Goal: Ask a question

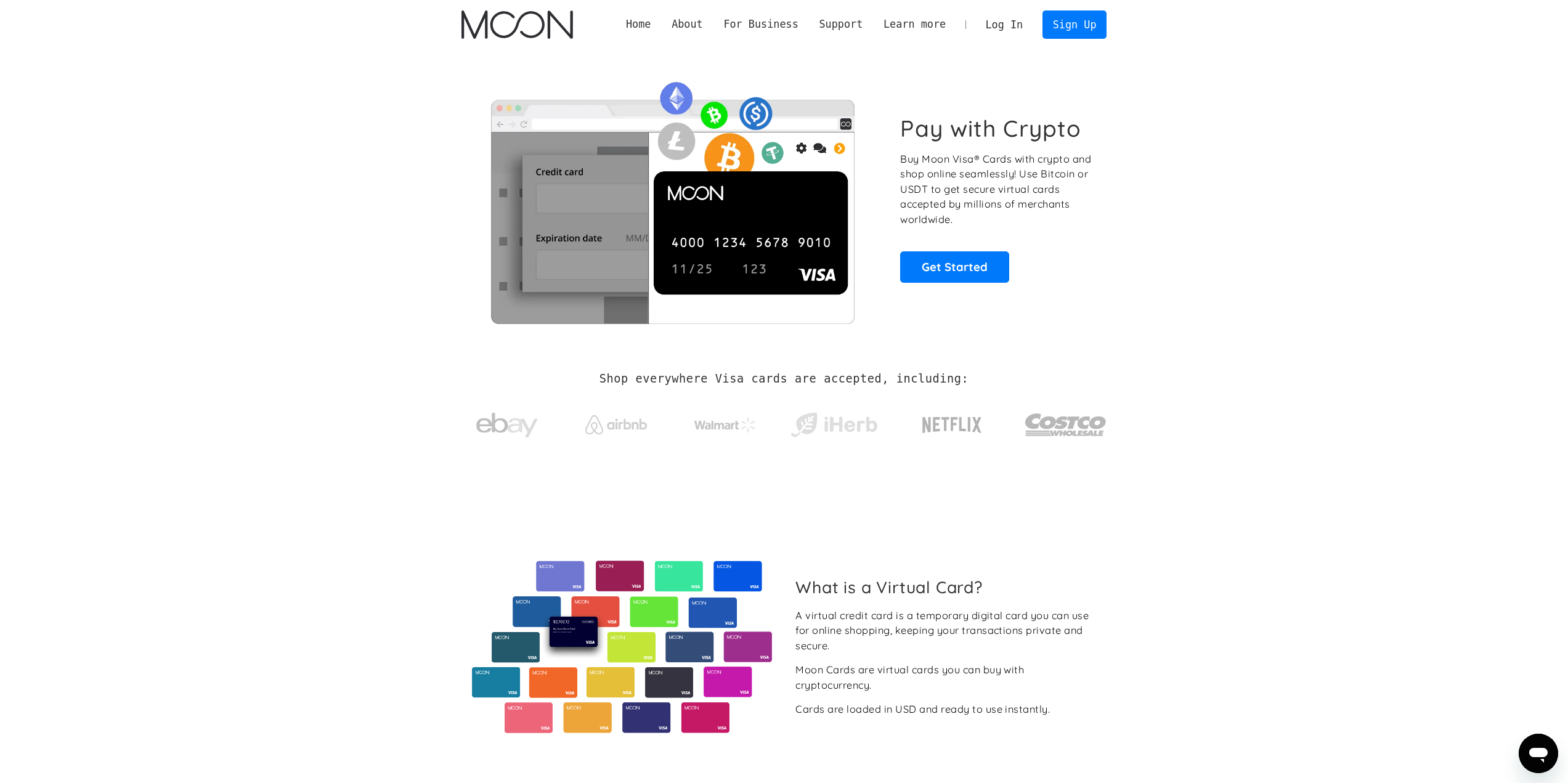
click at [1012, 26] on link "Log In" at bounding box center [1004, 24] width 58 height 27
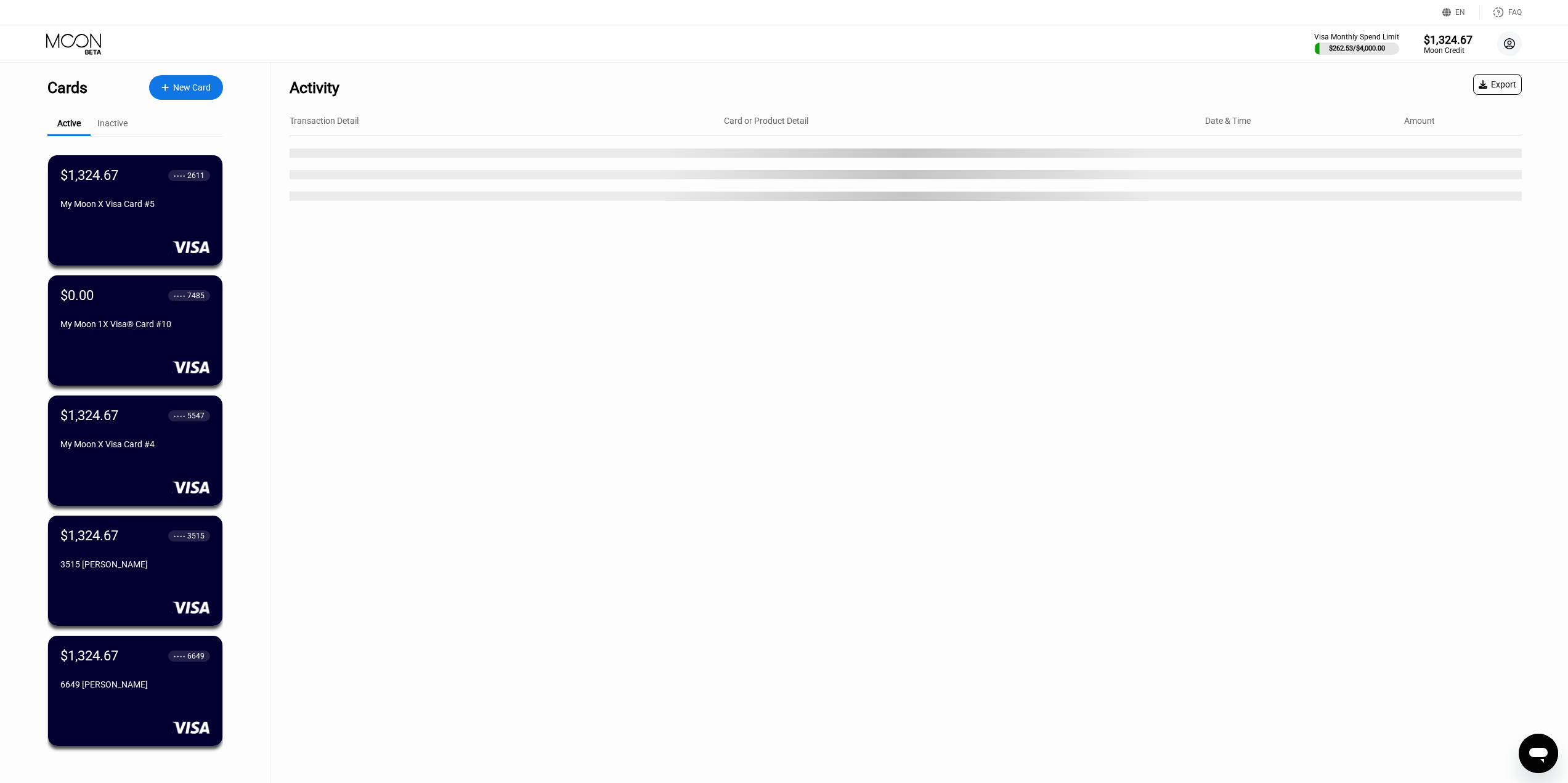
click at [1510, 41] on icon at bounding box center [1509, 44] width 7 height 7
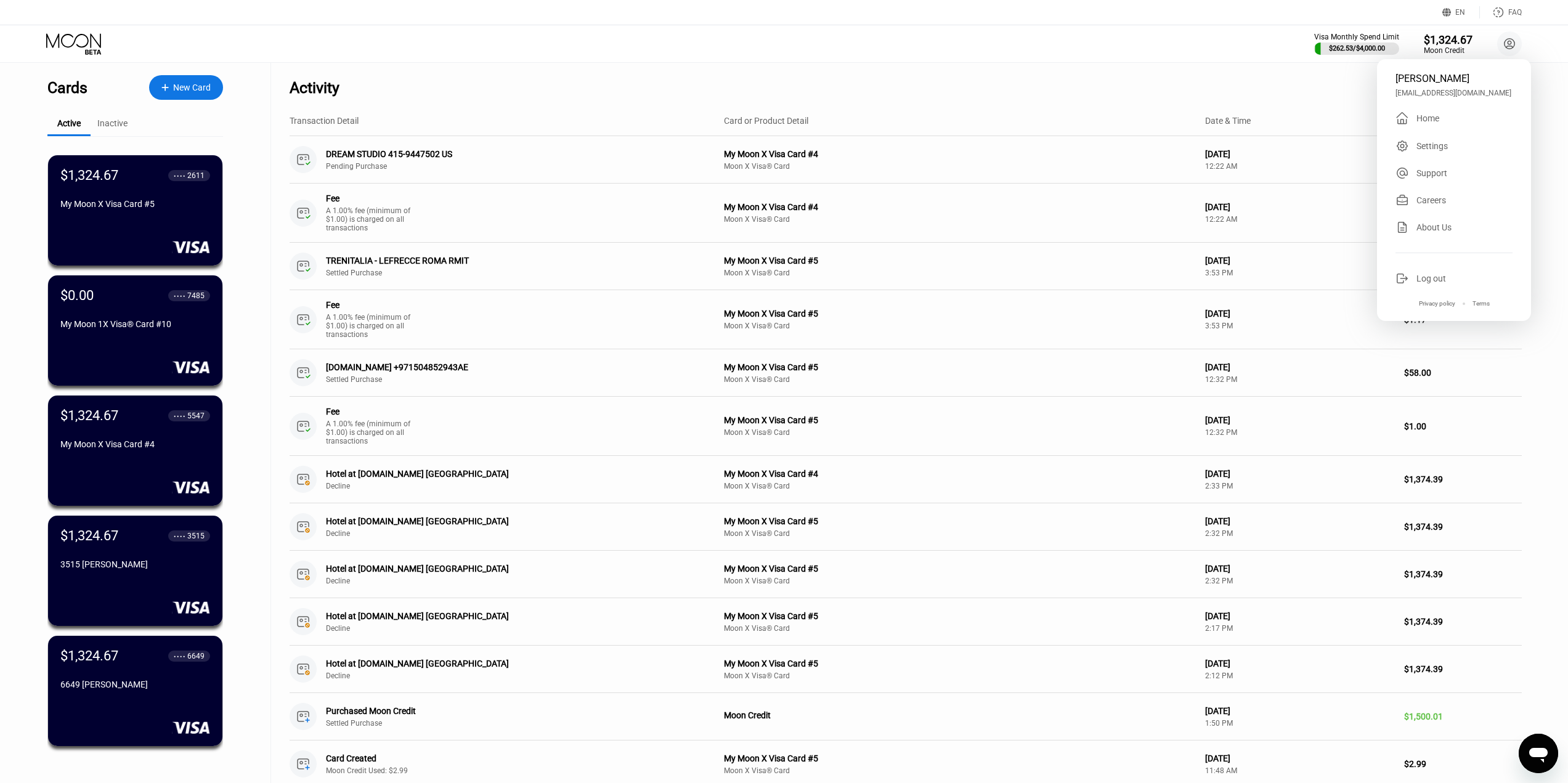
click at [1438, 175] on div "Support" at bounding box center [1431, 173] width 31 height 10
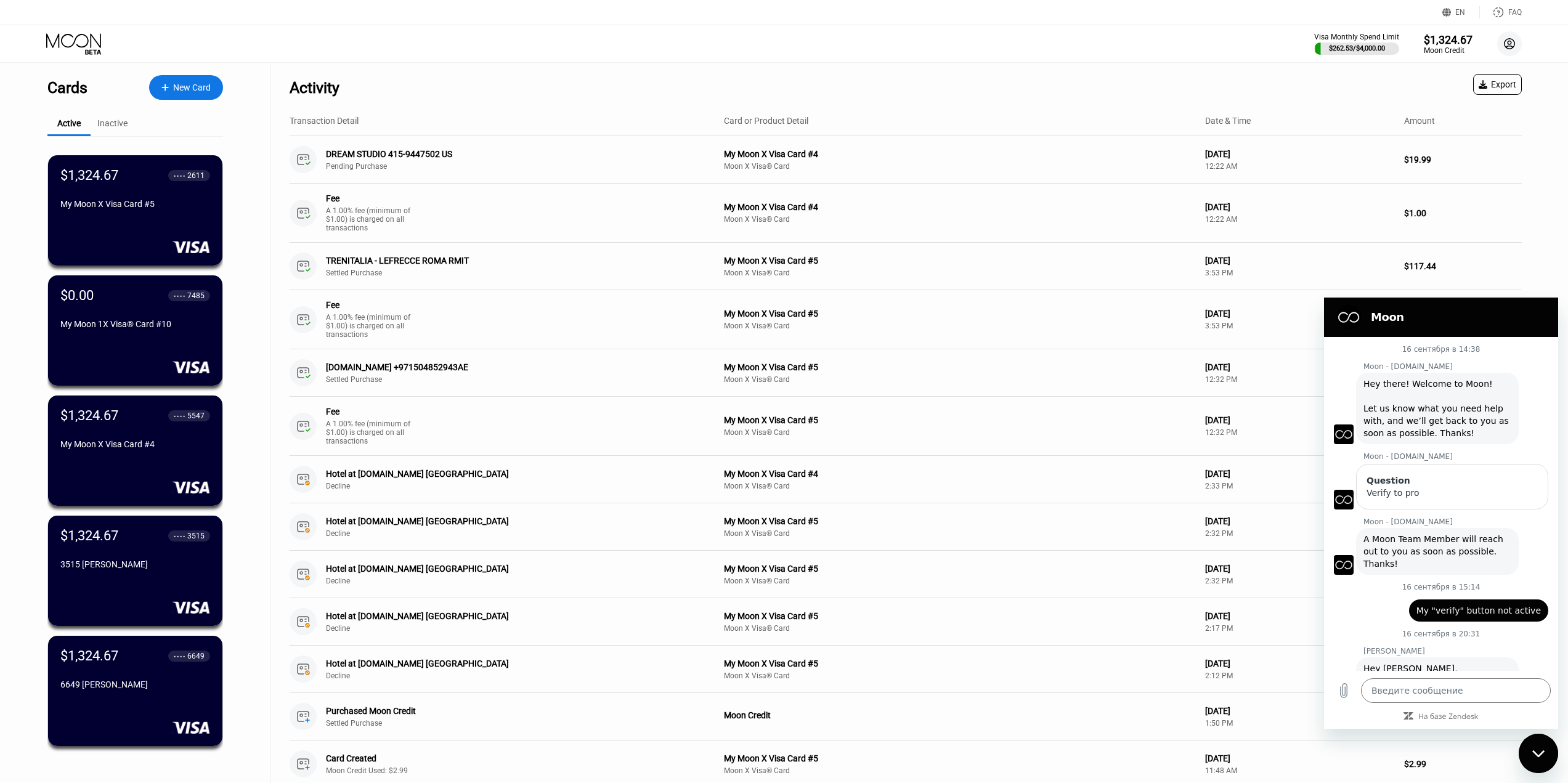
click at [1512, 41] on circle at bounding box center [1509, 44] width 24 height 24
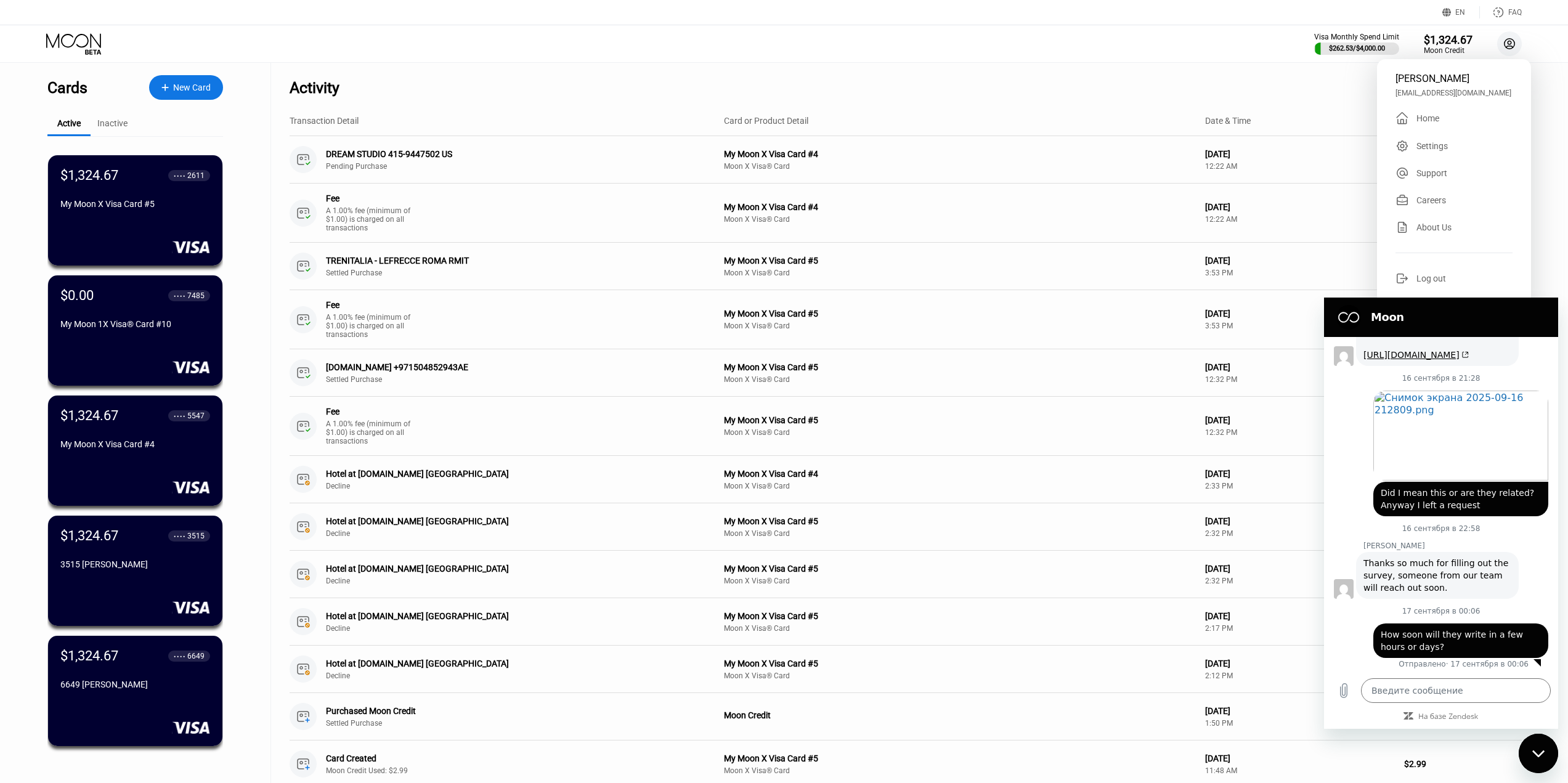
scroll to position [426, 0]
click at [1423, 151] on div "Settings" at bounding box center [1431, 145] width 32 height 10
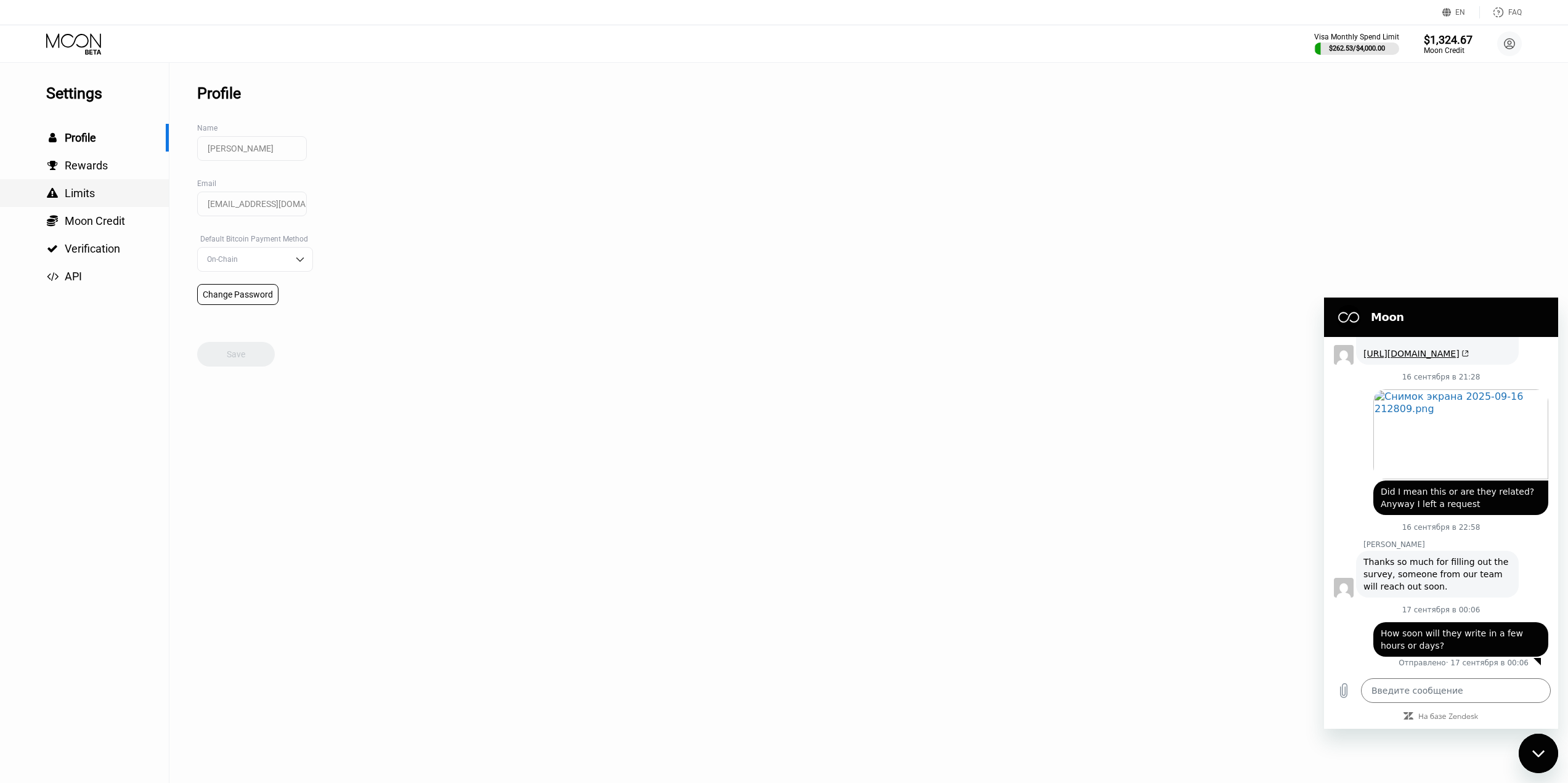
click at [89, 196] on span "Limits" at bounding box center [80, 193] width 30 height 13
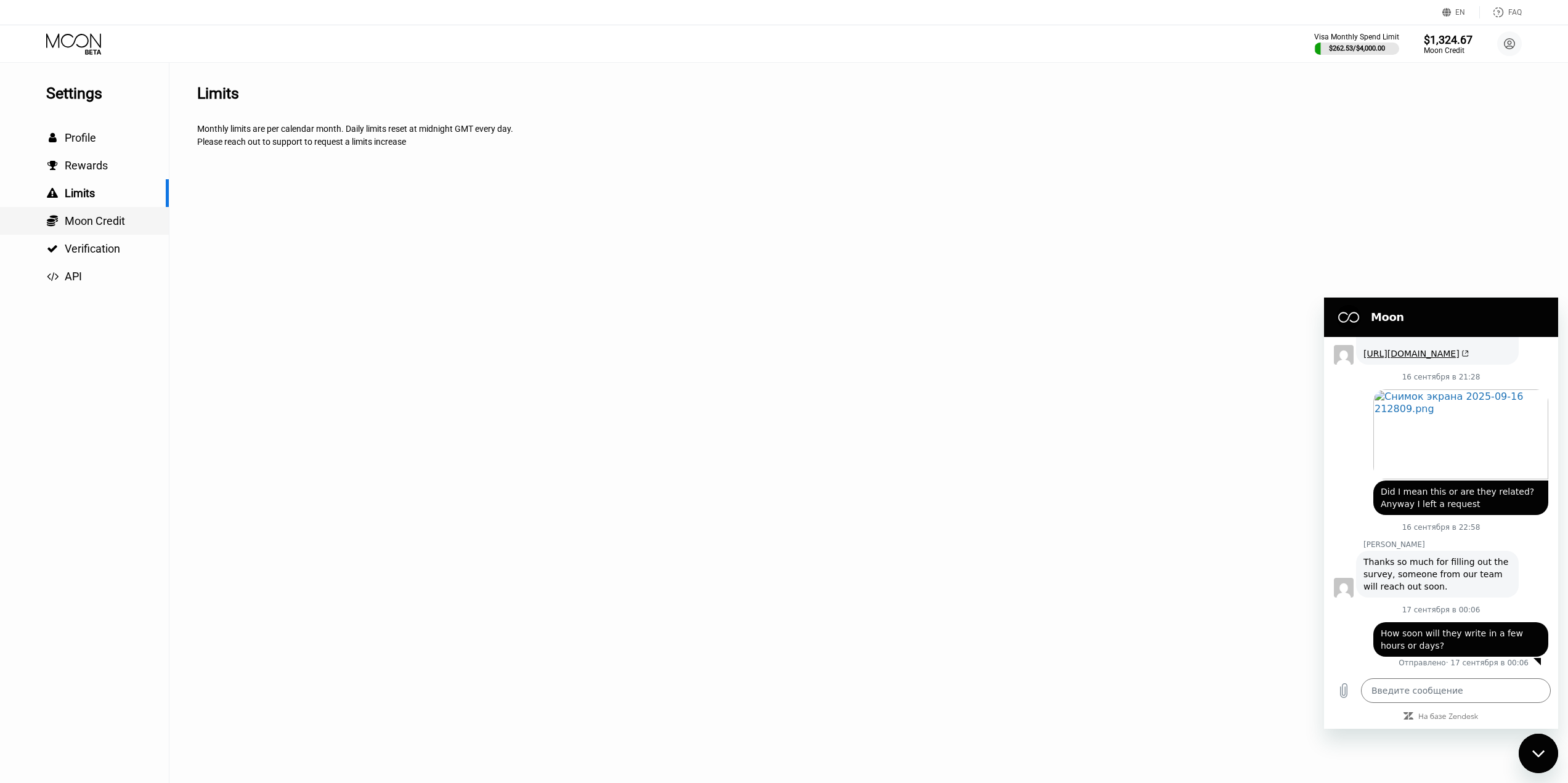
click at [86, 225] on span "Moon Credit" at bounding box center [95, 221] width 61 height 13
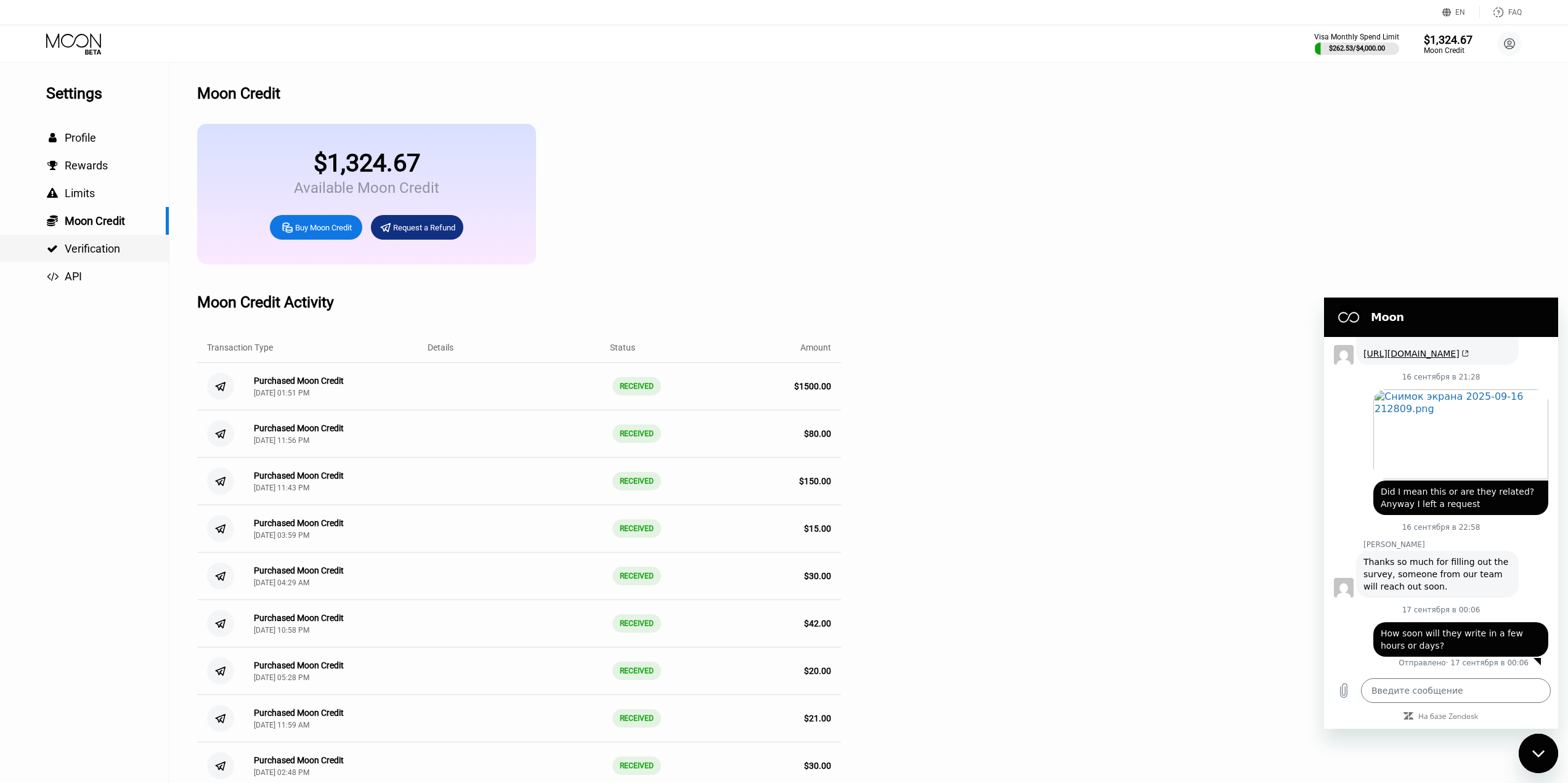
click at [89, 244] on div " Verification" at bounding box center [84, 249] width 169 height 28
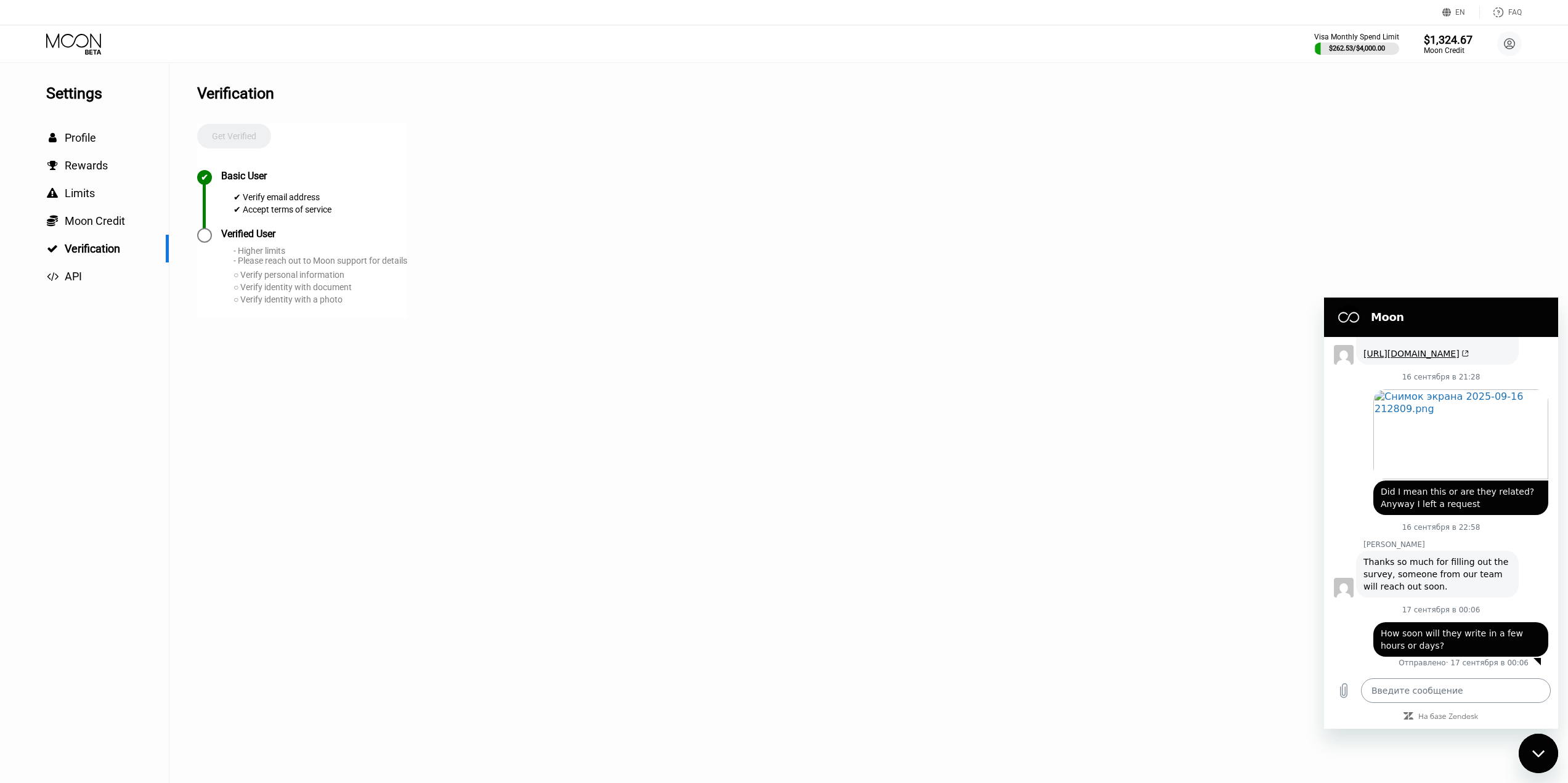
click at [1443, 698] on textarea at bounding box center [1455, 690] width 190 height 24
paste textarea "I still haven't received any response to my Verification request. Can you help …"
type textarea "I still haven't received any response to my Verification request. Can you help …"
type textarea "x"
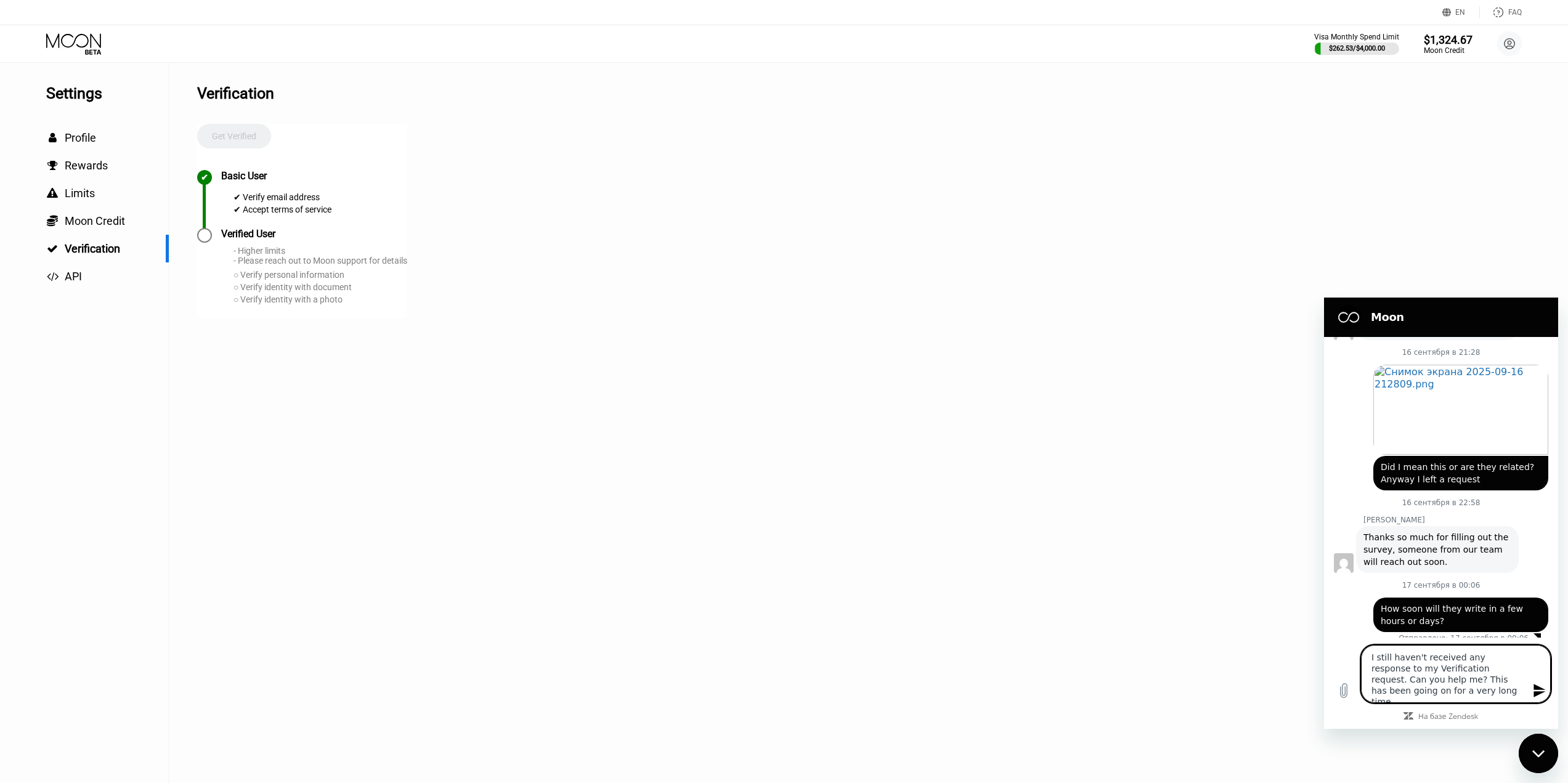
type textarea "I still haven't received any response to my Verification request. Can you help …"
click at [1533, 691] on icon "Отправить сообщение" at bounding box center [1539, 691] width 15 height 15
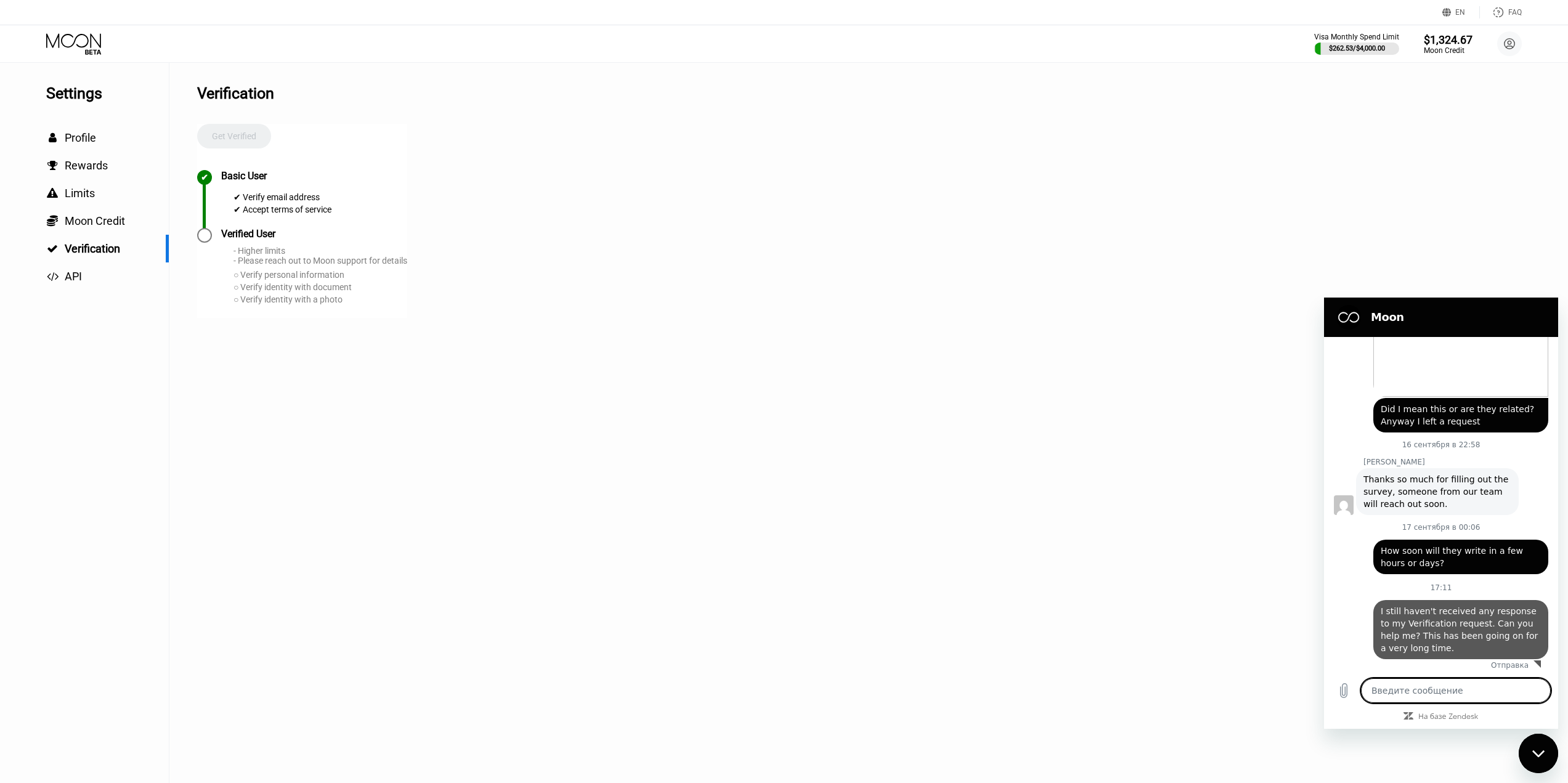
type textarea "x"
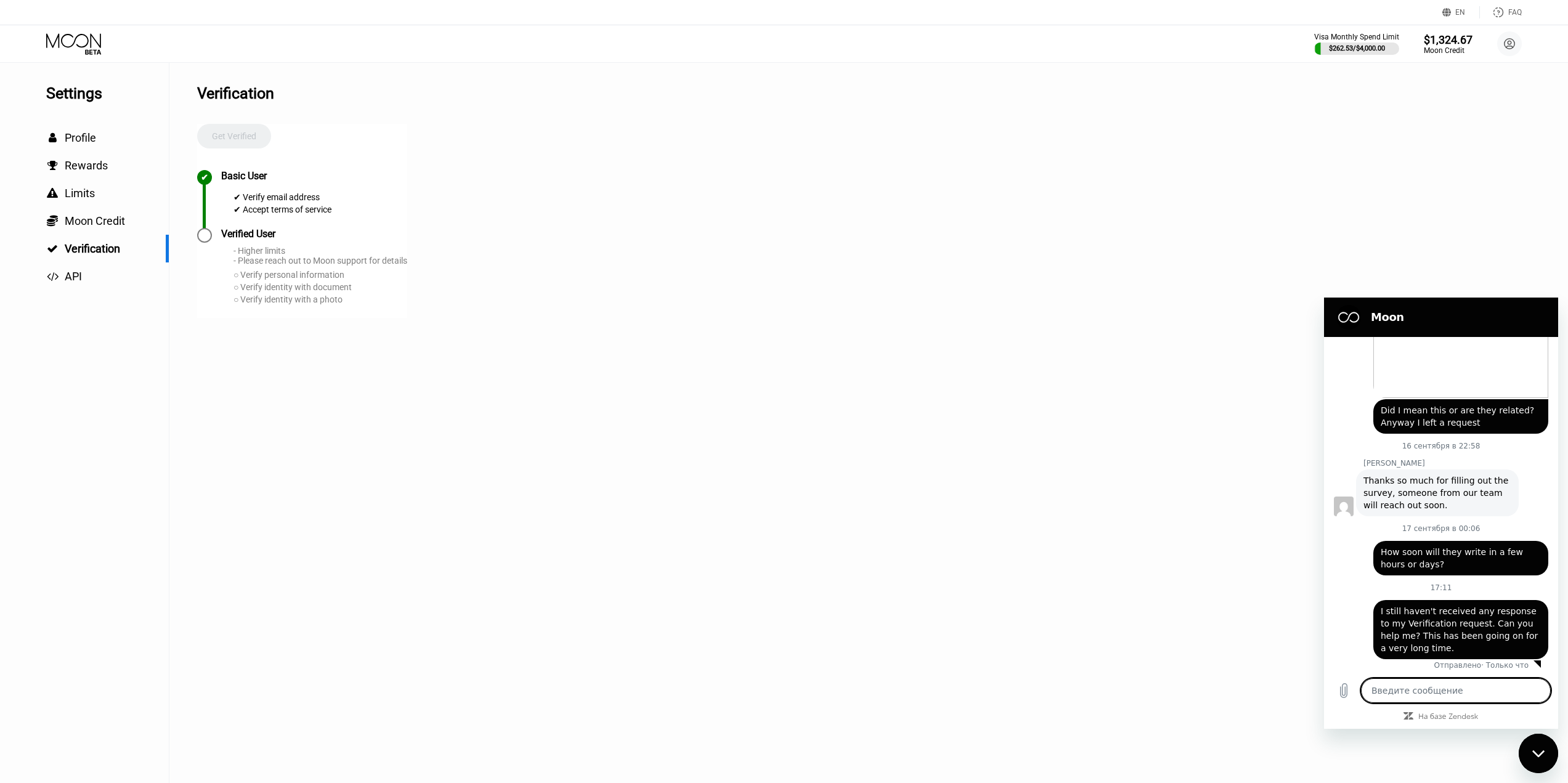
scroll to position [509, 0]
